Goal: Information Seeking & Learning: Learn about a topic

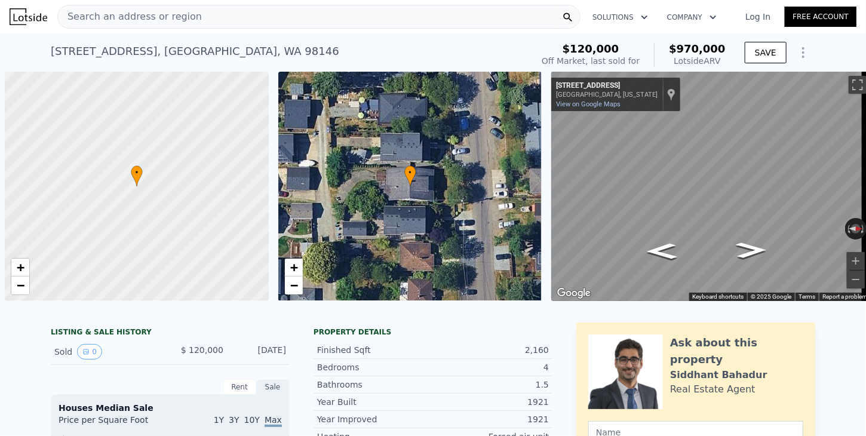
scroll to position [0, 5]
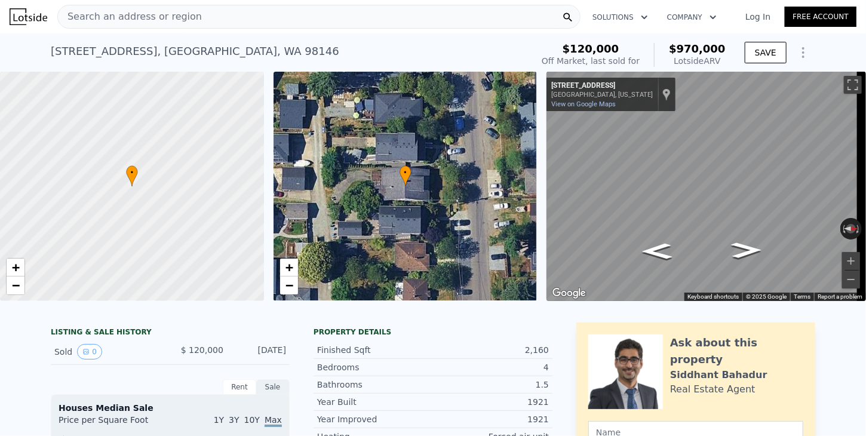
click at [148, 16] on span "Search an address or region" at bounding box center [130, 17] width 144 height 14
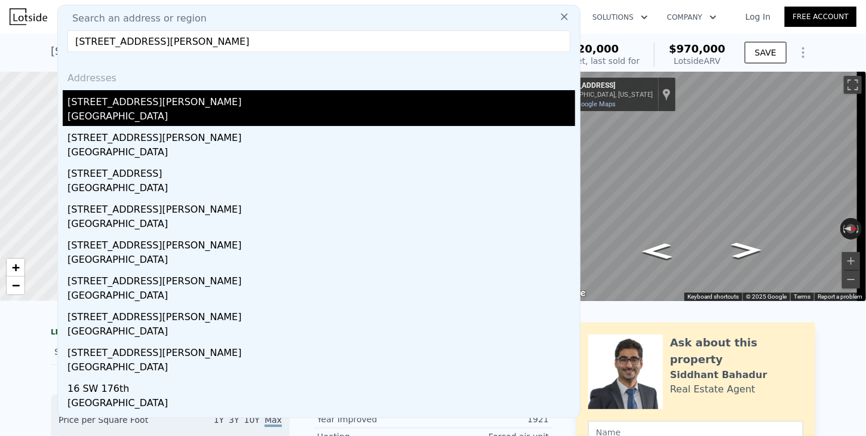
type input "[STREET_ADDRESS][PERSON_NAME]"
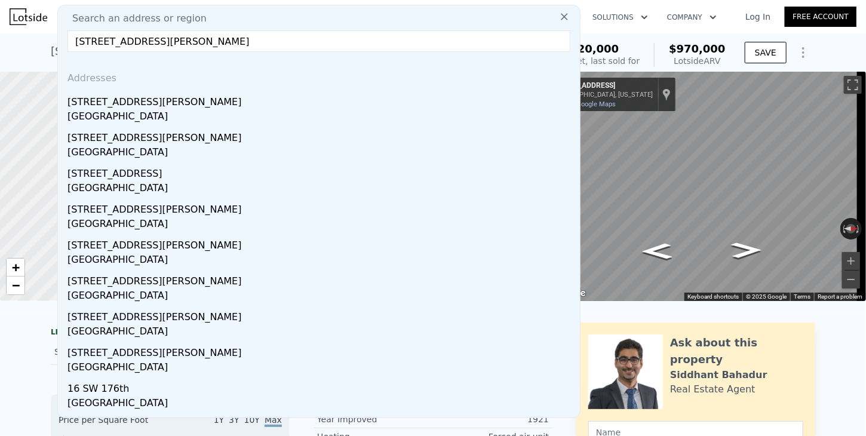
drag, startPoint x: 91, startPoint y: 106, endPoint x: 711, endPoint y: 66, distance: 621.2
click at [91, 106] on div "[STREET_ADDRESS][PERSON_NAME]" at bounding box center [321, 99] width 508 height 19
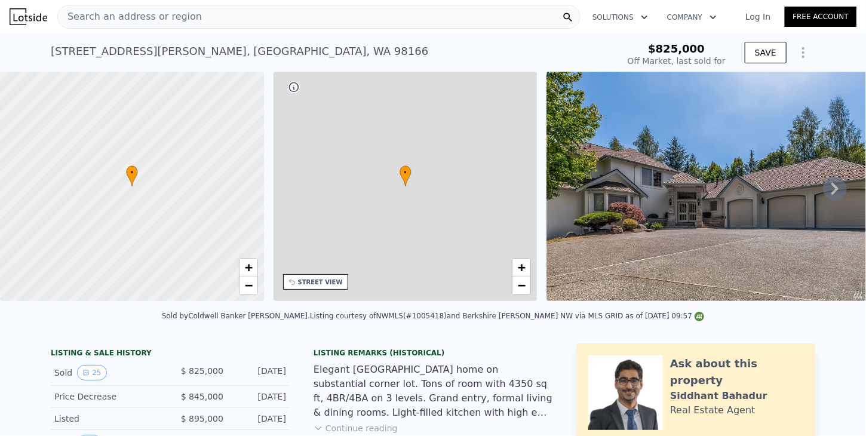
type input "-$ 909,785"
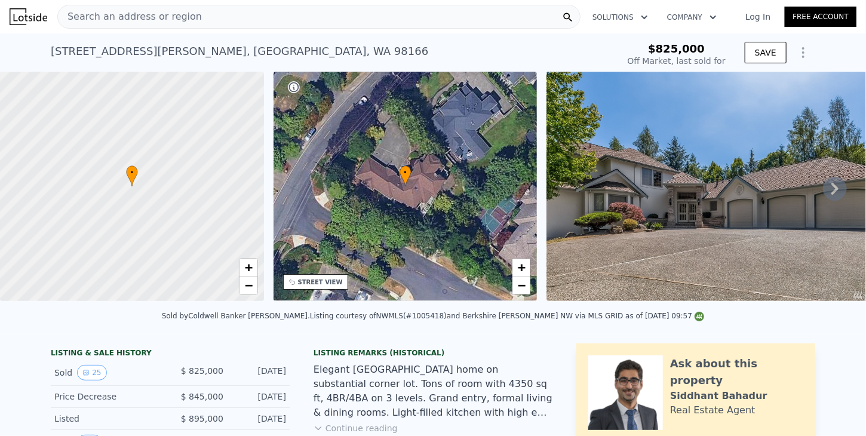
click at [124, 14] on span "Search an address or region" at bounding box center [130, 17] width 144 height 14
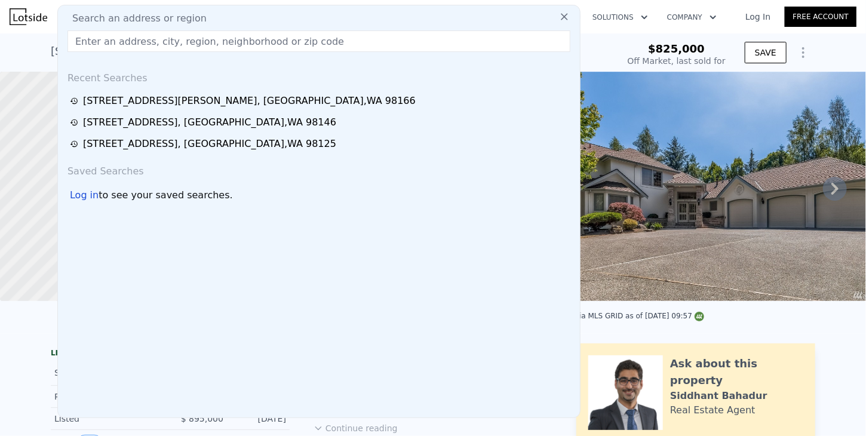
type input "[STREET_ADDRESS]"
type input "$ 1,936,000"
type input "$ 854,885"
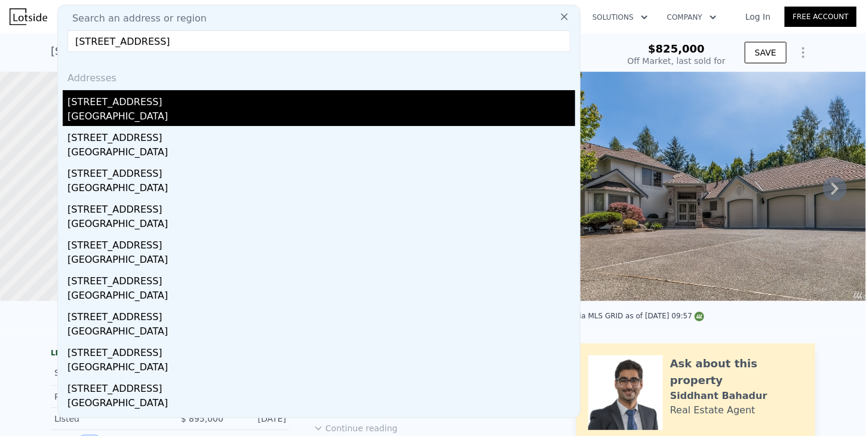
type input "[STREET_ADDRESS]"
click at [91, 113] on div "[GEOGRAPHIC_DATA]" at bounding box center [321, 117] width 508 height 17
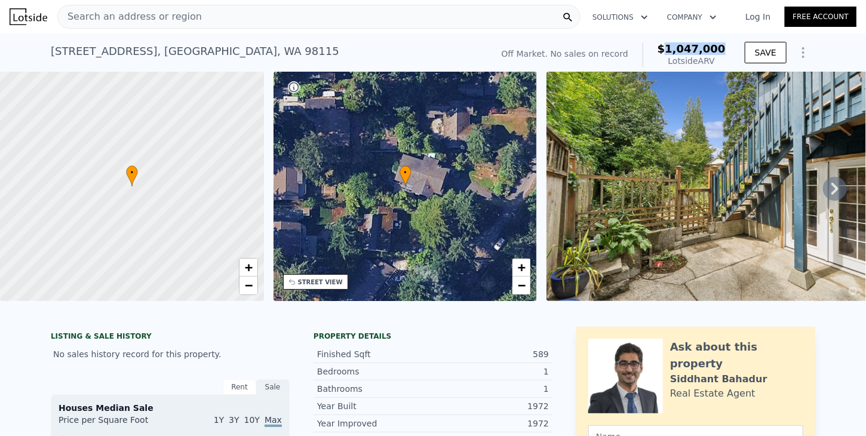
drag, startPoint x: 691, startPoint y: 48, endPoint x: 726, endPoint y: 46, distance: 35.3
click at [726, 46] on div "Off Market. No sales on record $1,047,000 Lotside ARV" at bounding box center [614, 54] width 234 height 33
copy span "1,047,000"
